Goal: Information Seeking & Learning: Learn about a topic

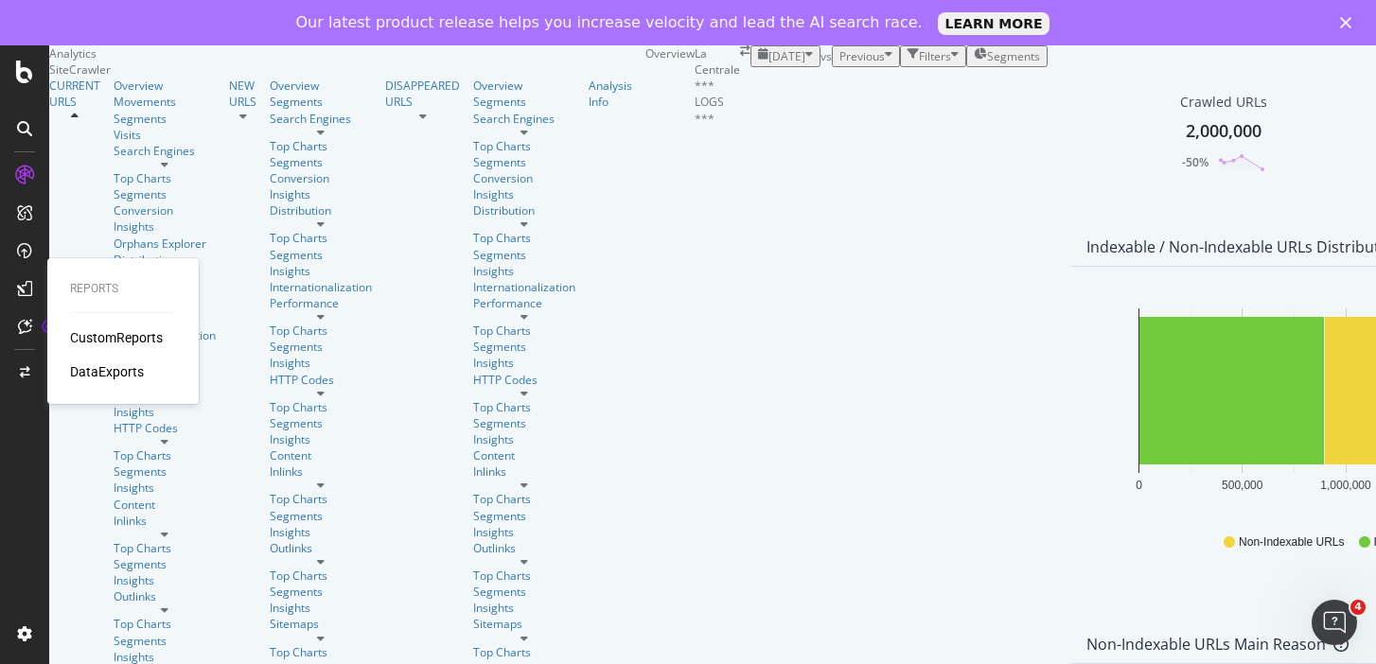
click at [99, 341] on div "CustomReports" at bounding box center [116, 337] width 93 height 19
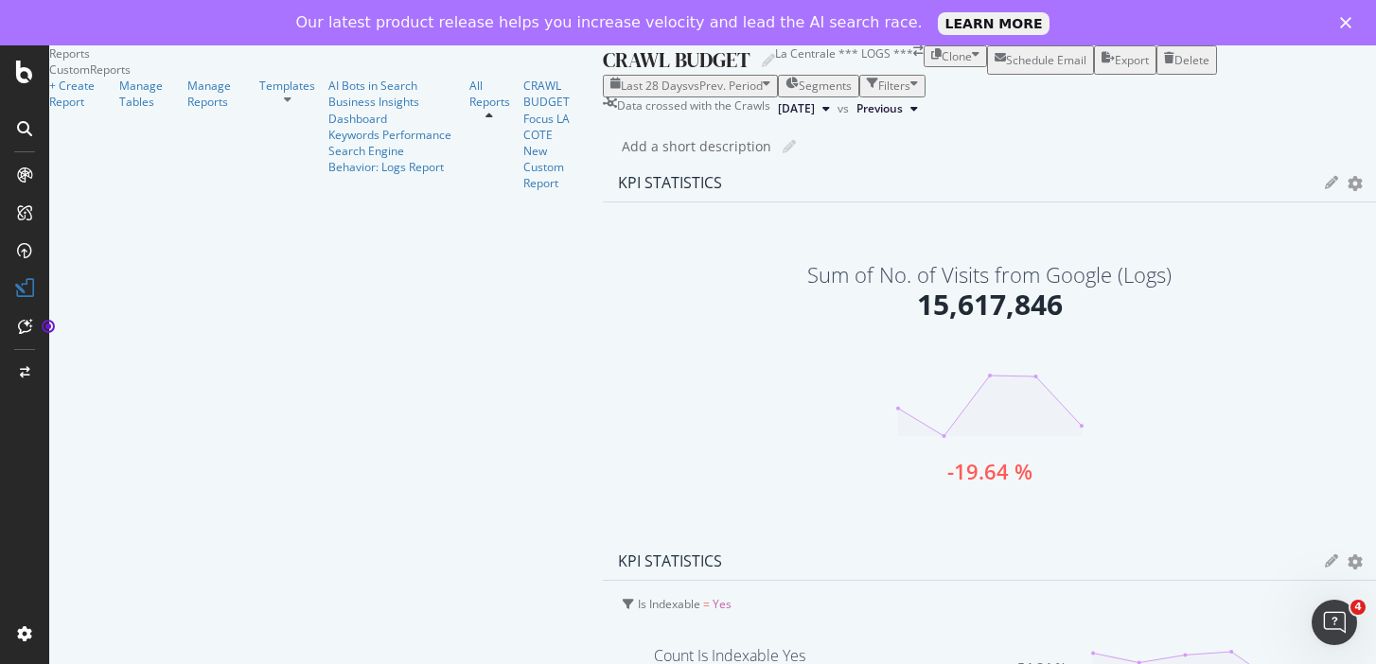
click at [284, 105] on icon at bounding box center [288, 99] width 8 height 11
click at [328, 94] on div "AI Bots in Search" at bounding box center [391, 86] width 127 height 16
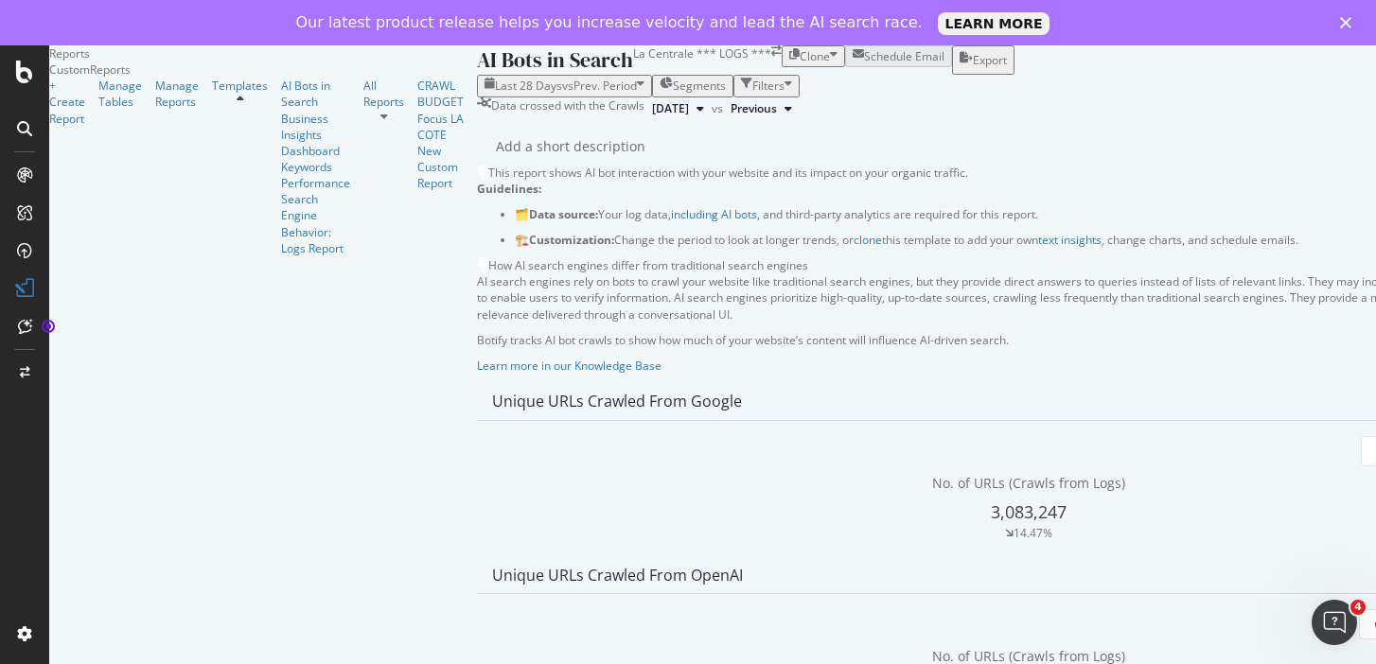
scroll to position [1675, 0]
click at [1175, 316] on span "Month" at bounding box center [1176, 311] width 34 height 17
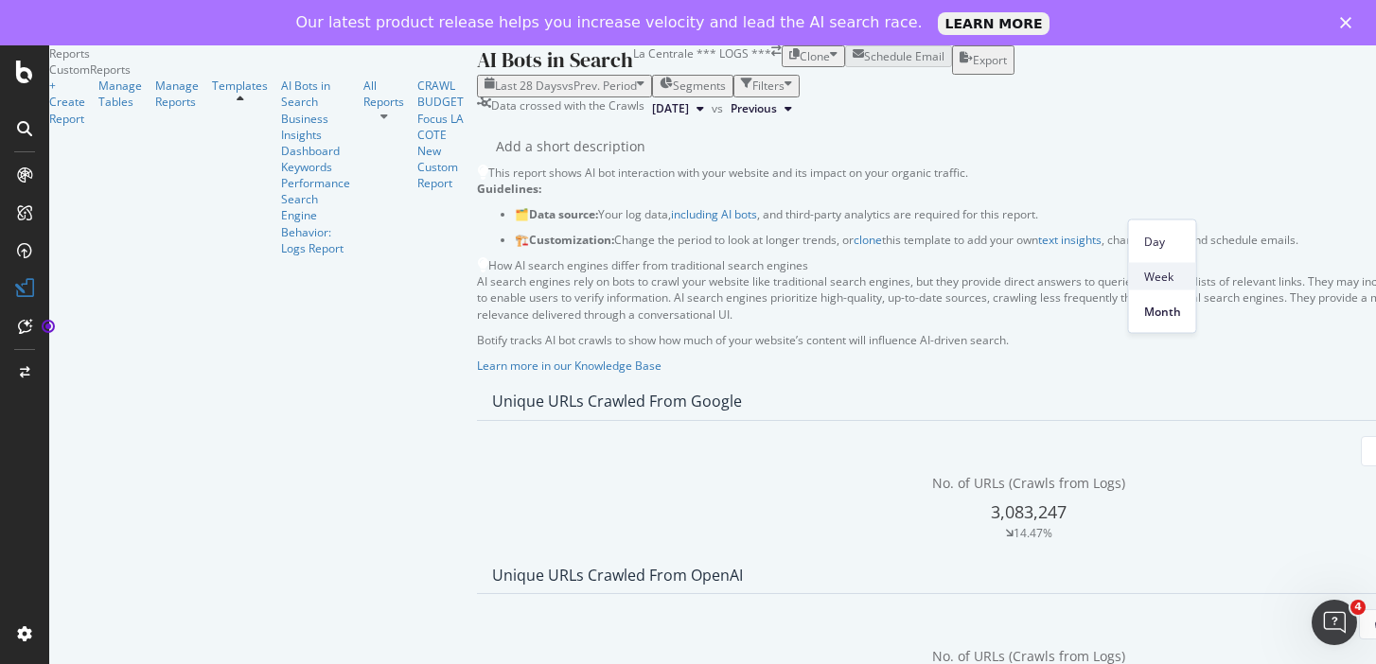
click at [1165, 278] on span "Week" at bounding box center [1162, 276] width 37 height 17
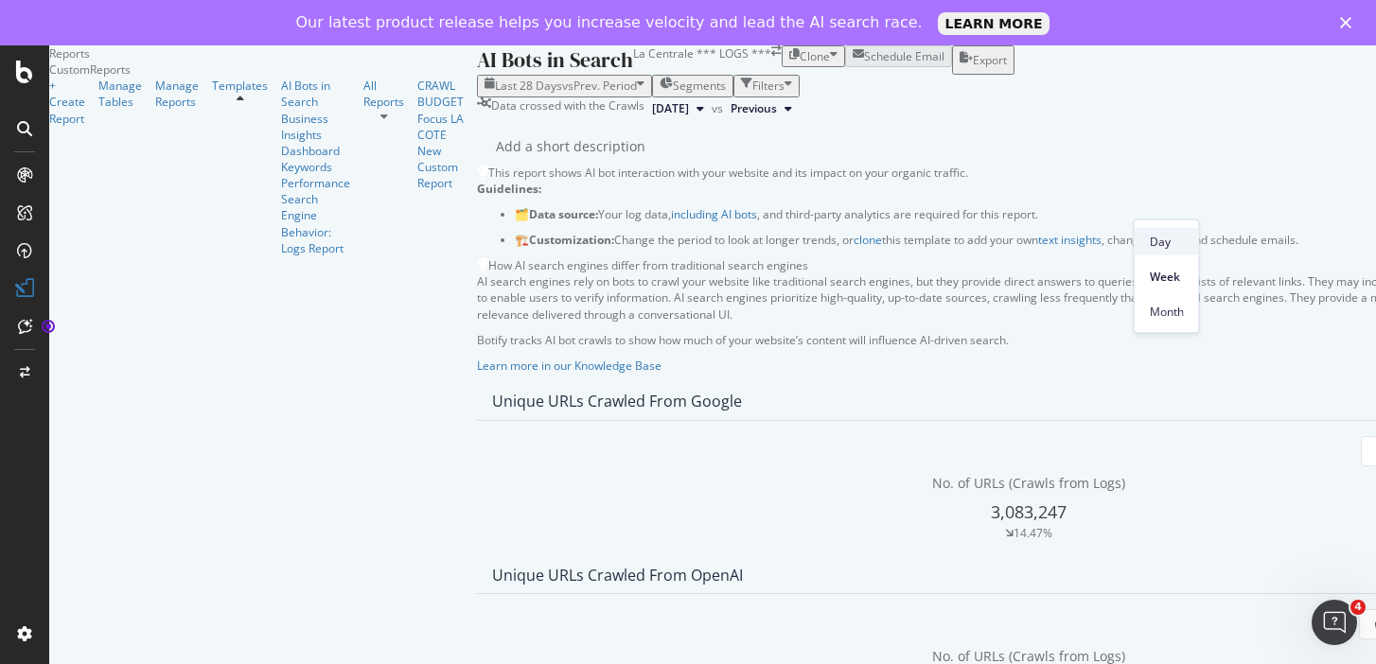
click at [1175, 240] on span "Day" at bounding box center [1167, 241] width 34 height 17
